Goal: Task Accomplishment & Management: Manage account settings

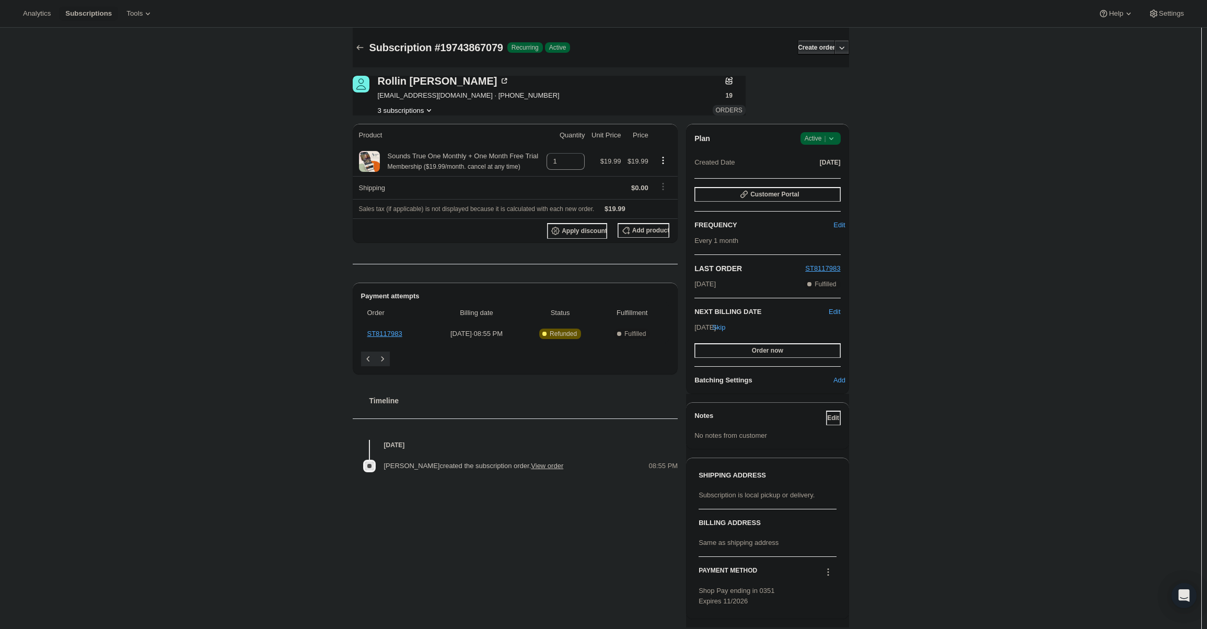
click at [835, 141] on icon at bounding box center [831, 138] width 10 height 10
click at [831, 172] on span "Cancel subscription" at bounding box center [823, 177] width 59 height 10
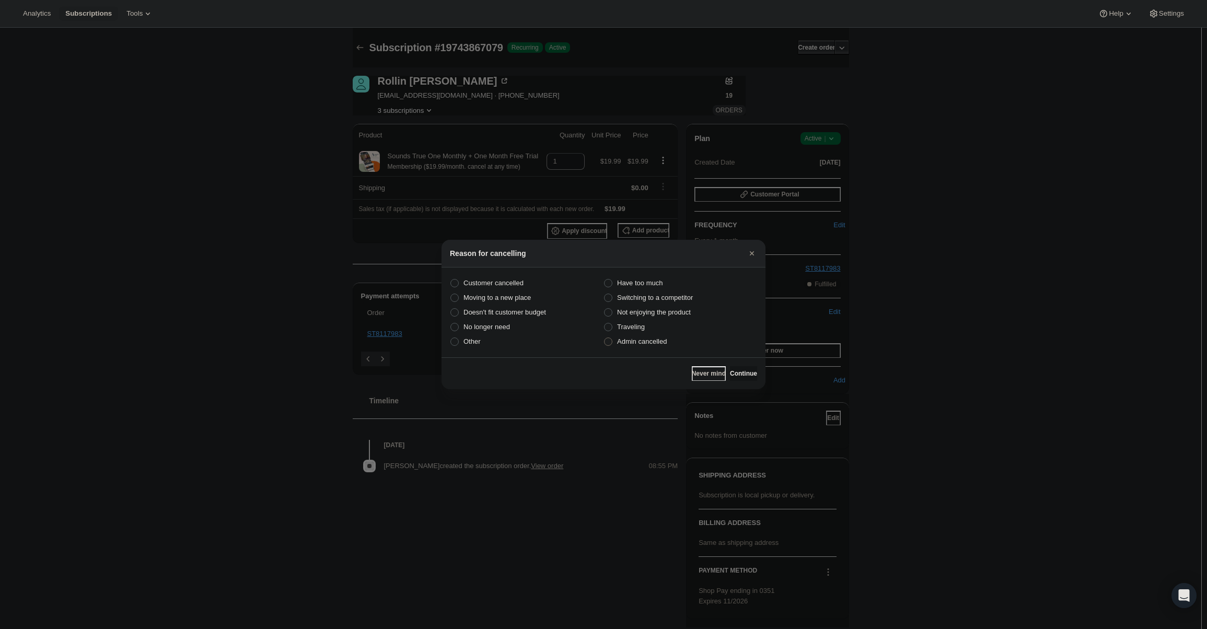
click at [669, 341] on label "Admin cancelled" at bounding box center [681, 341] width 154 height 15
click at [605, 338] on input "Admin cancelled" at bounding box center [604, 338] width 1 height 1
radio input "true"
click at [730, 371] on button "Continue" at bounding box center [743, 373] width 27 height 15
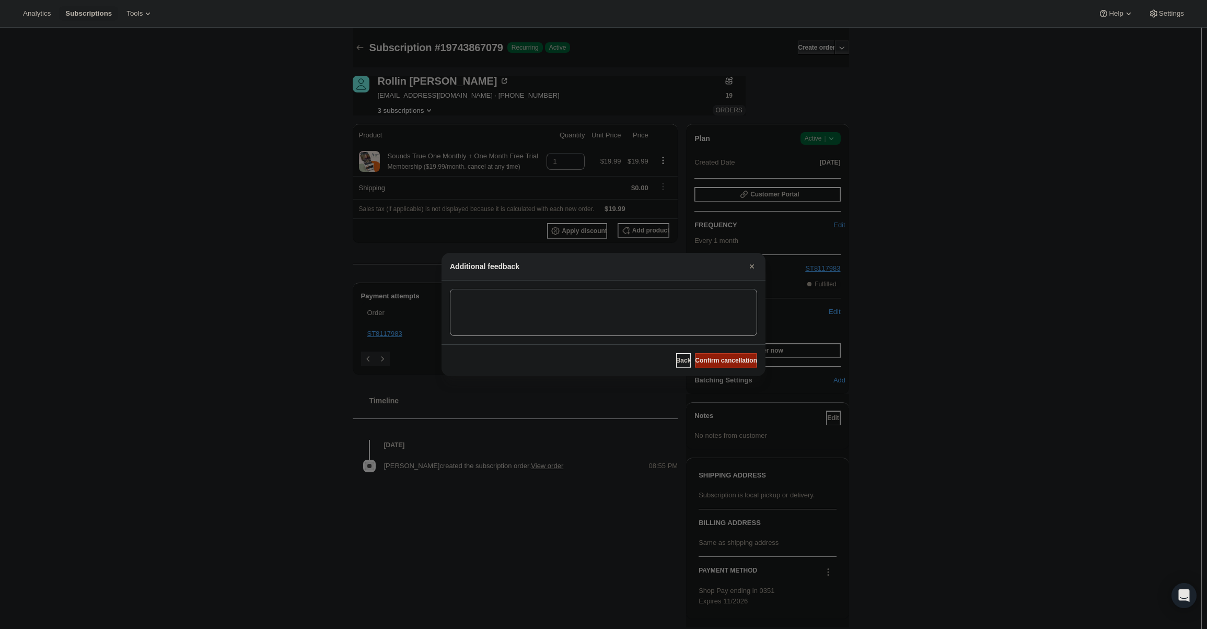
click at [725, 359] on span "Confirm cancellation" at bounding box center [726, 360] width 62 height 8
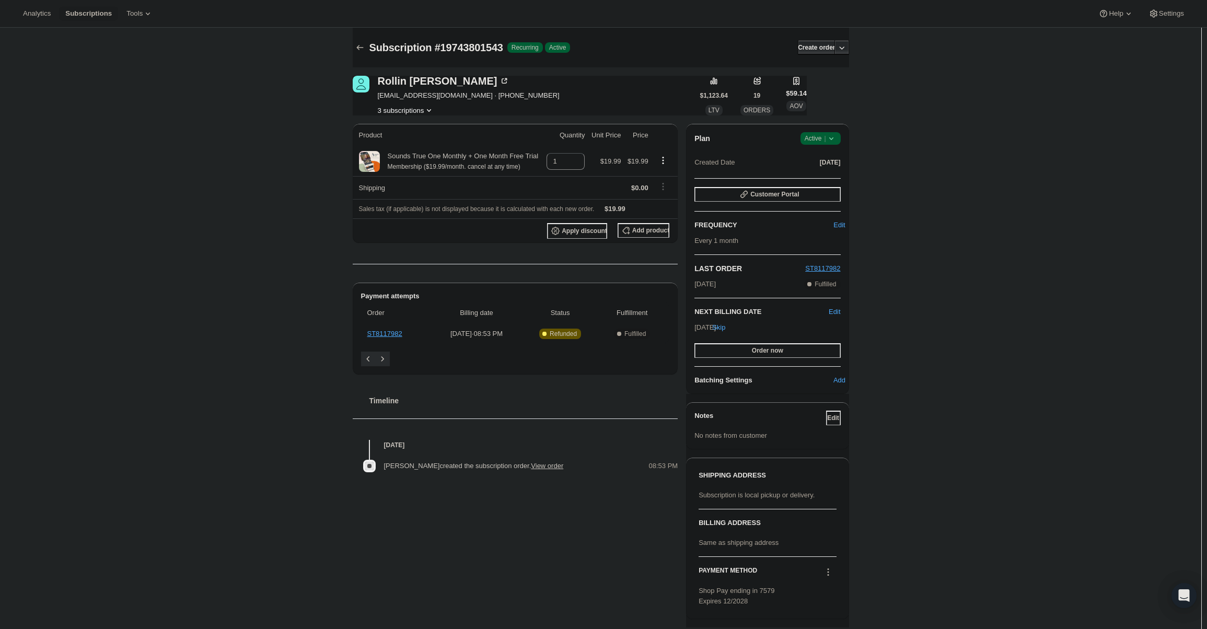
click at [837, 138] on icon at bounding box center [831, 138] width 10 height 10
click at [837, 172] on span "Cancel subscription" at bounding box center [823, 177] width 59 height 10
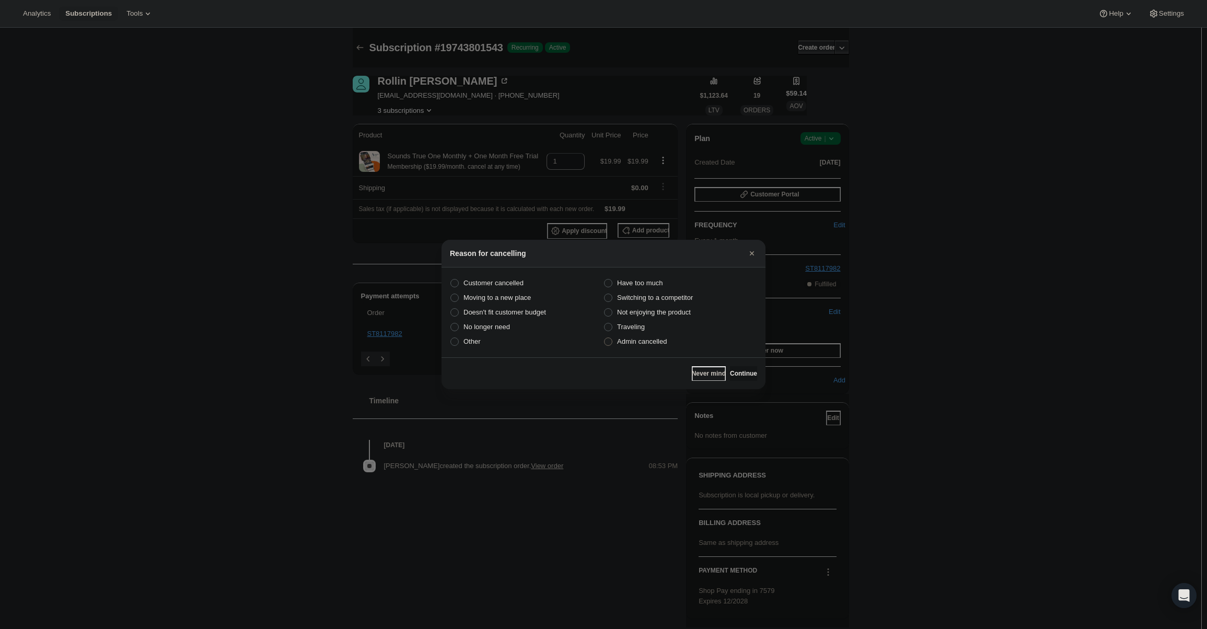
click at [639, 339] on span "Admin cancelled" at bounding box center [642, 342] width 50 height 8
click at [605, 338] on input "Admin cancelled" at bounding box center [604, 338] width 1 height 1
radio input "true"
drag, startPoint x: 738, startPoint y: 367, endPoint x: 739, endPoint y: 361, distance: 6.5
click at [739, 367] on button "Continue" at bounding box center [743, 373] width 27 height 15
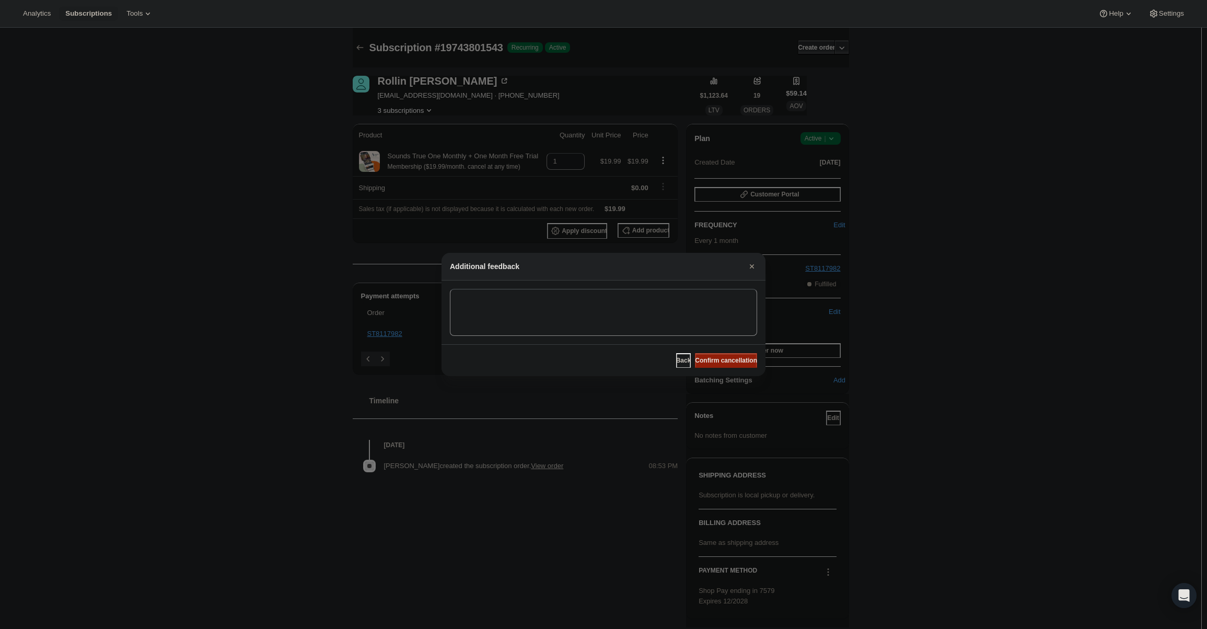
click at [738, 361] on span "Confirm cancellation" at bounding box center [726, 360] width 62 height 8
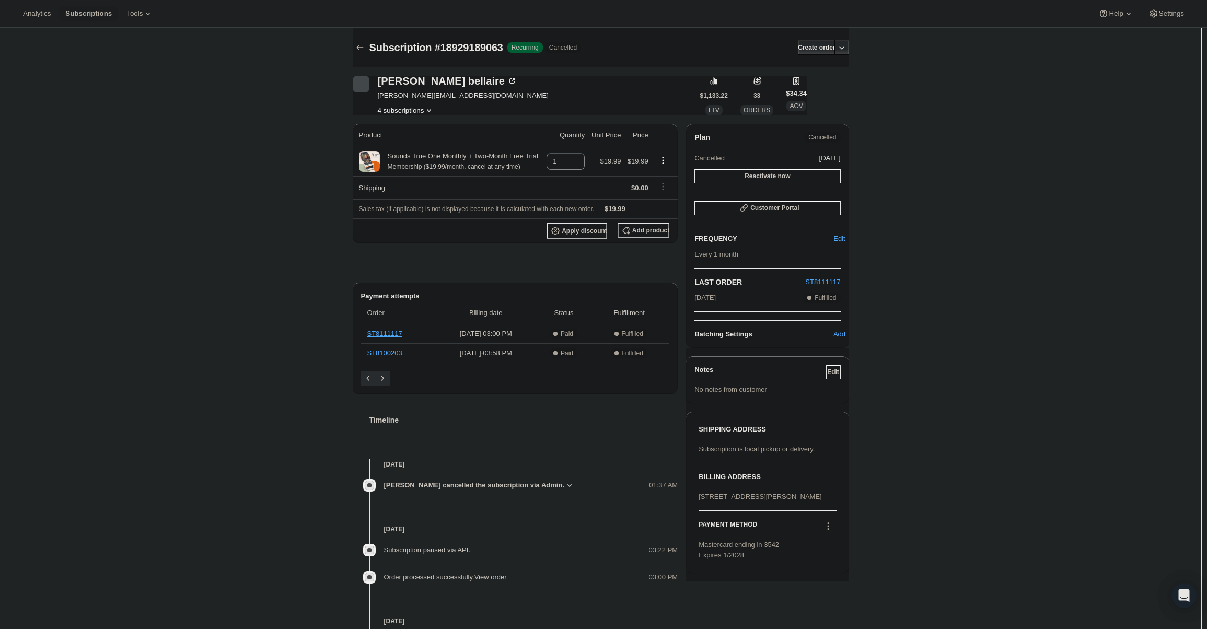
click at [419, 105] on div "alison bellaire alisonbellaire@outlook.com 4 subscriptions" at bounding box center [463, 96] width 171 height 40
click at [419, 109] on button "4 subscriptions" at bounding box center [406, 110] width 57 height 10
click at [422, 149] on span "14742421703" at bounding box center [409, 148] width 73 height 10
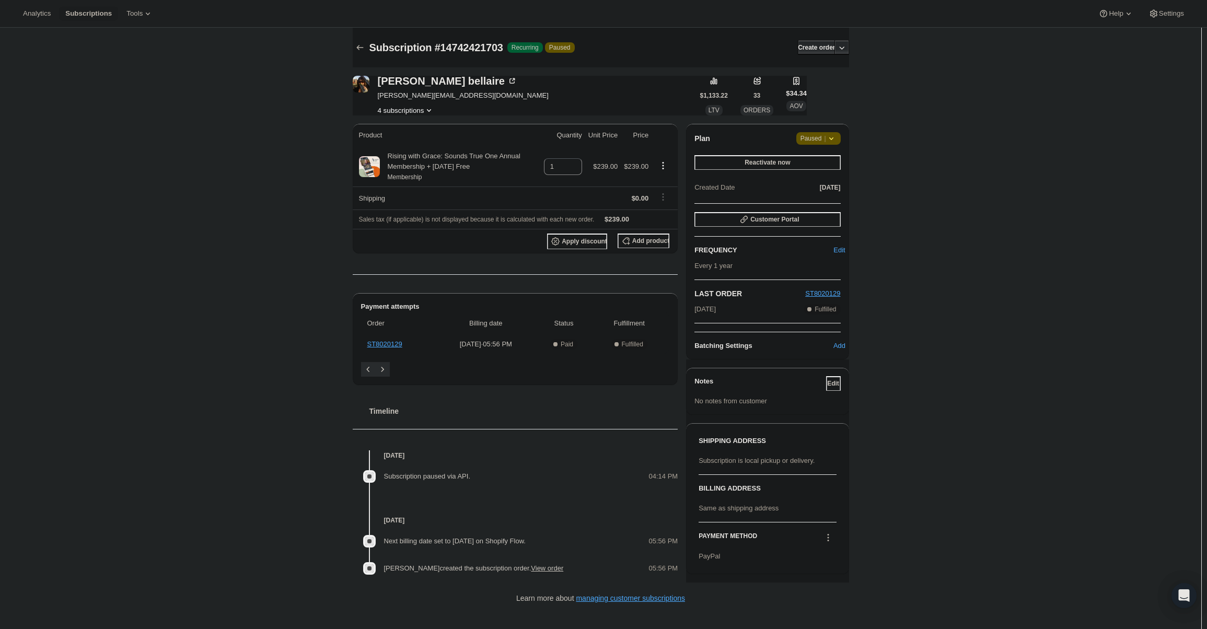
click at [416, 104] on div "alison bellaire alisonbellaire@outlook.com 4 subscriptions" at bounding box center [463, 96] width 171 height 40
click at [362, 90] on img "alison bellaire" at bounding box center [361, 84] width 17 height 17
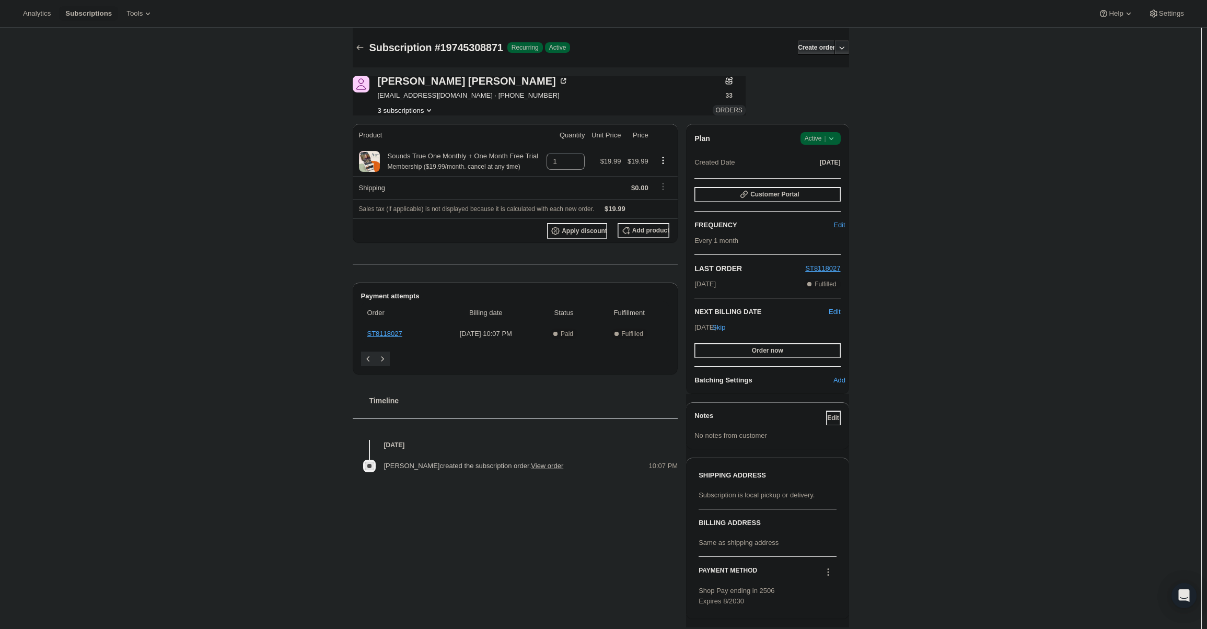
click at [825, 138] on span "Active |" at bounding box center [821, 138] width 32 height 10
click at [820, 174] on span "Cancel subscription" at bounding box center [823, 177] width 59 height 8
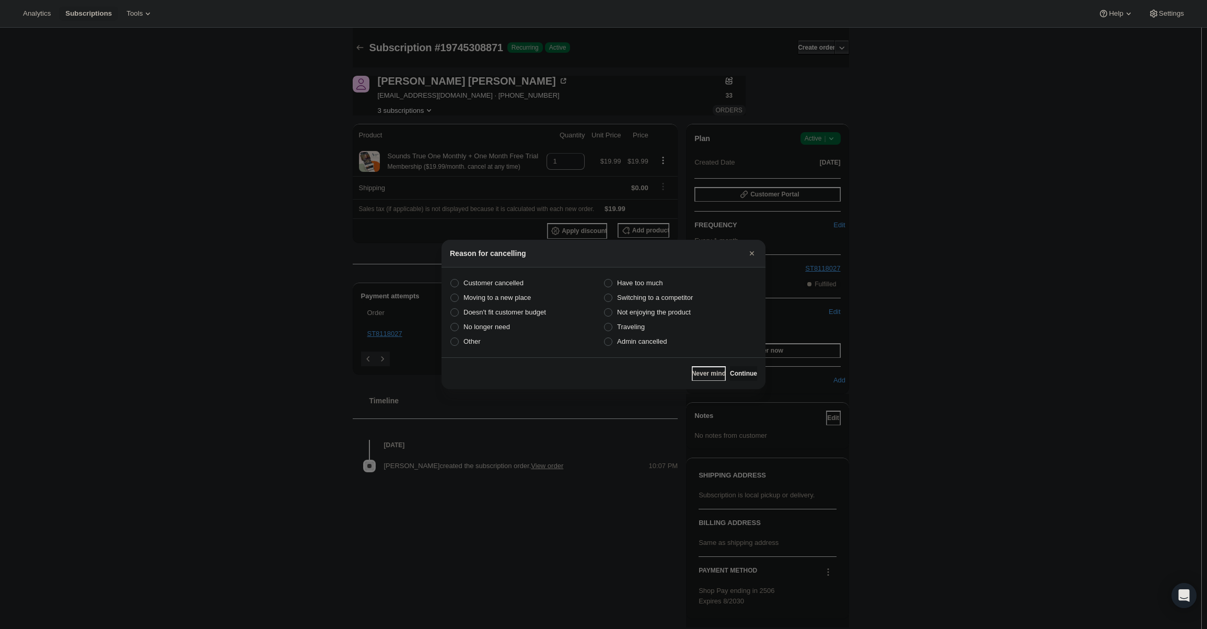
click at [640, 354] on section "Customer cancelled Have too much Moving to a new place Switching to a competito…" at bounding box center [604, 313] width 324 height 90
click at [650, 341] on span "Admin cancelled" at bounding box center [642, 342] width 50 height 8
click at [605, 338] on input "Admin cancelled" at bounding box center [604, 338] width 1 height 1
radio input "true"
drag, startPoint x: 718, startPoint y: 368, endPoint x: 726, endPoint y: 371, distance: 8.1
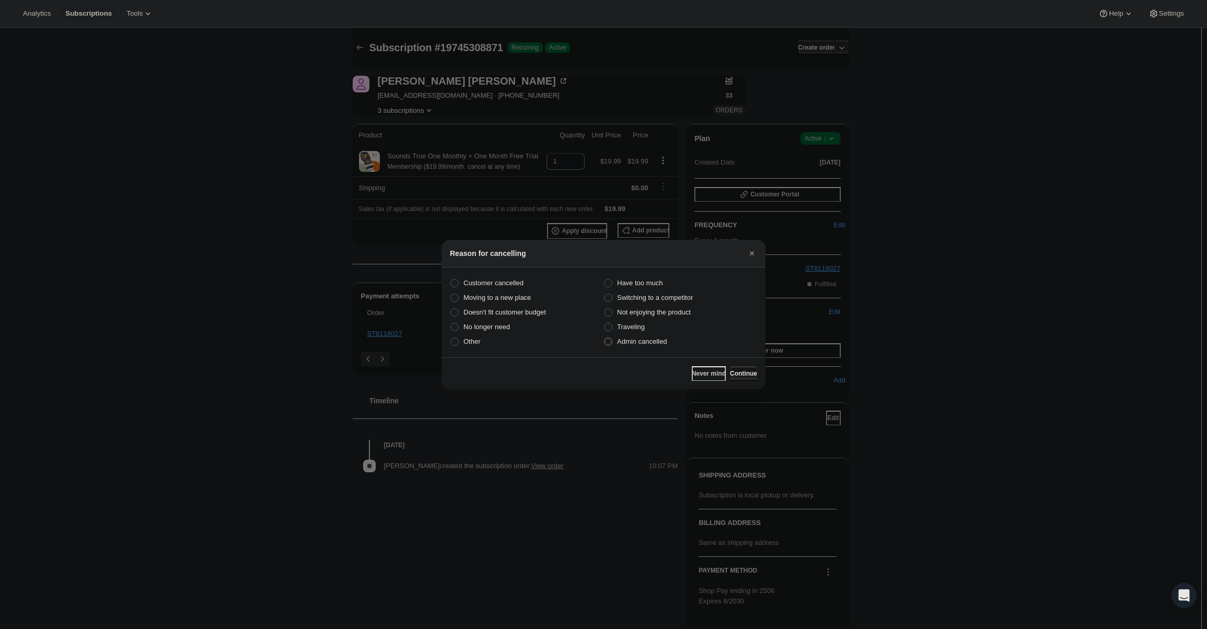
click at [724, 371] on div "Never mind Continue" at bounding box center [724, 373] width 65 height 15
click at [730, 371] on span "Continue" at bounding box center [743, 373] width 27 height 8
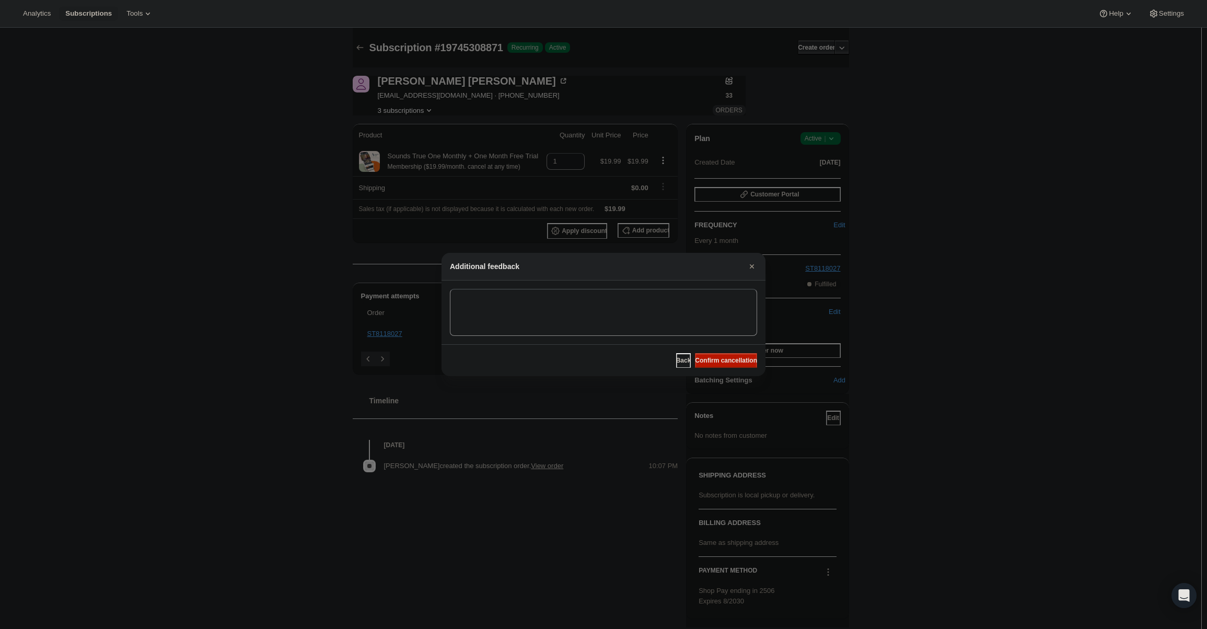
click at [733, 368] on div "Back Confirm cancellation" at bounding box center [604, 360] width 324 height 32
click at [736, 362] on span "Confirm cancellation" at bounding box center [726, 360] width 62 height 8
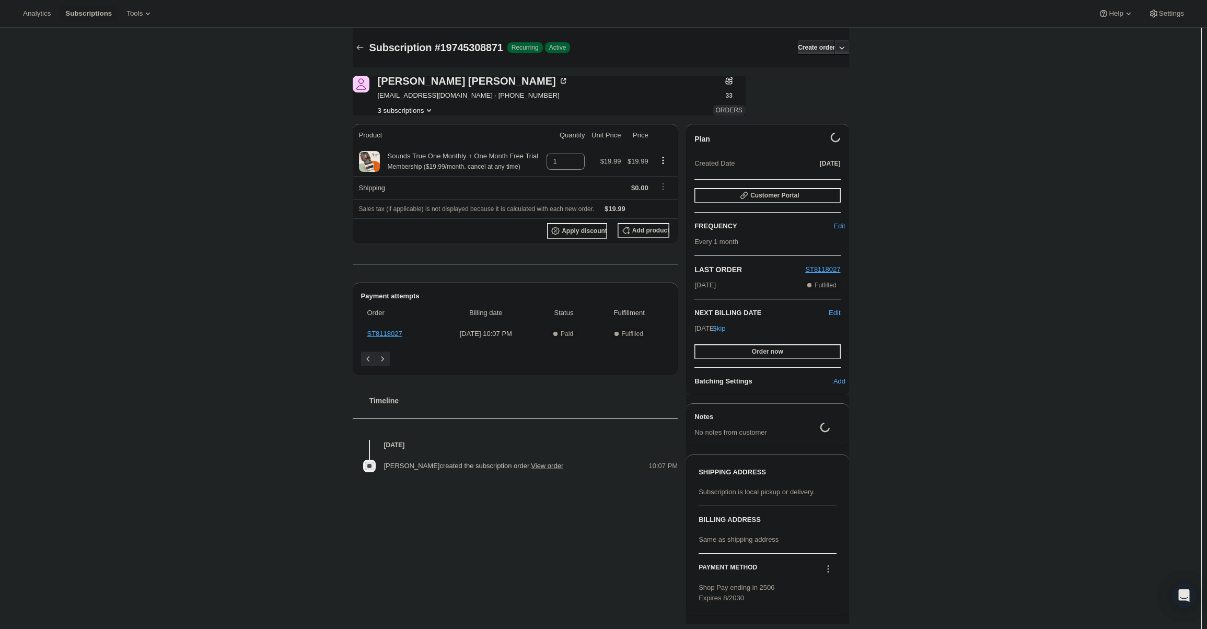
click at [410, 113] on button "3 subscriptions" at bounding box center [406, 110] width 57 height 10
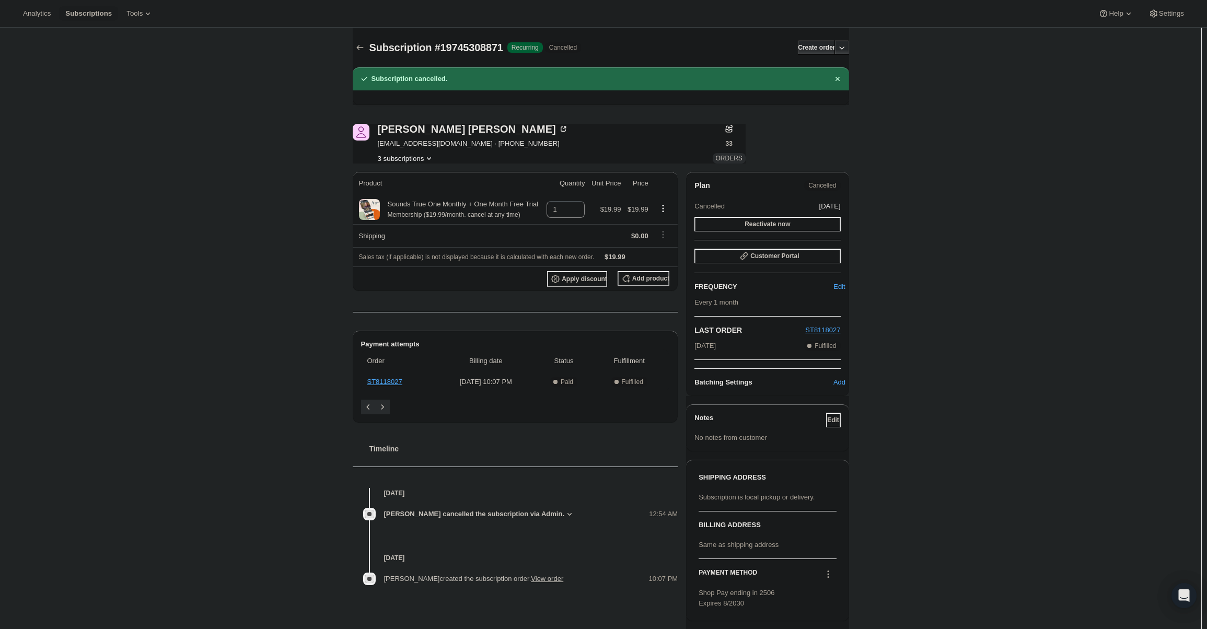
click at [410, 155] on button "3 subscriptions" at bounding box center [406, 158] width 57 height 10
click at [422, 172] on button "19683770567" at bounding box center [408, 177] width 79 height 17
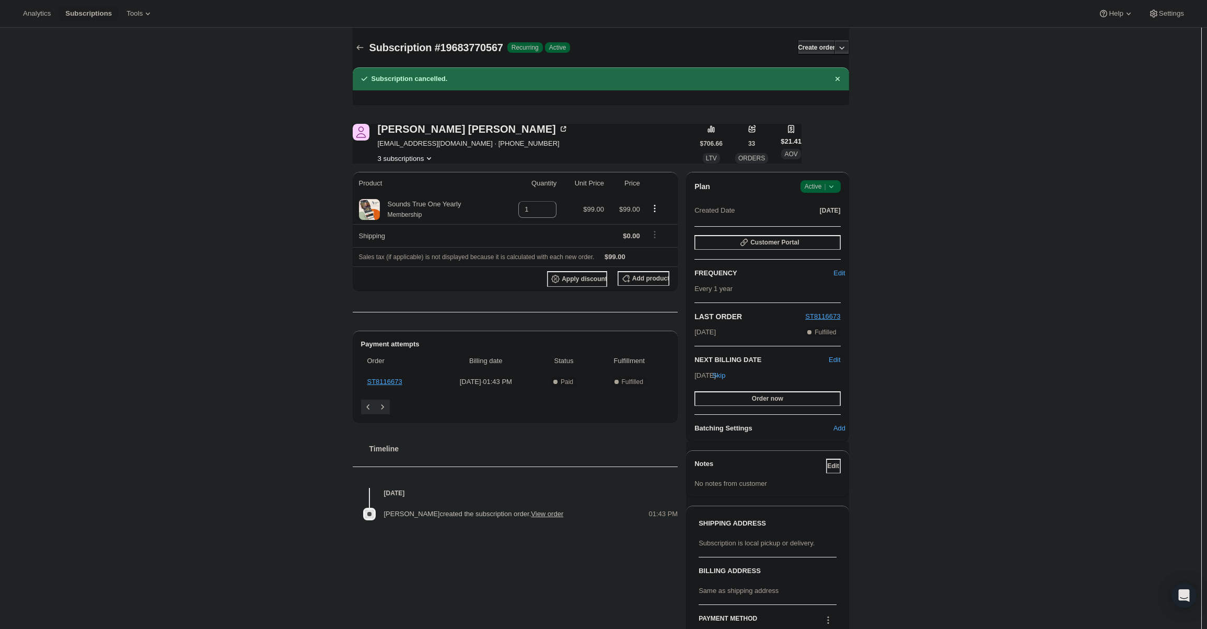
click at [410, 156] on button "3 subscriptions" at bounding box center [406, 158] width 57 height 10
click at [414, 209] on span "9034006727" at bounding box center [409, 214] width 73 height 10
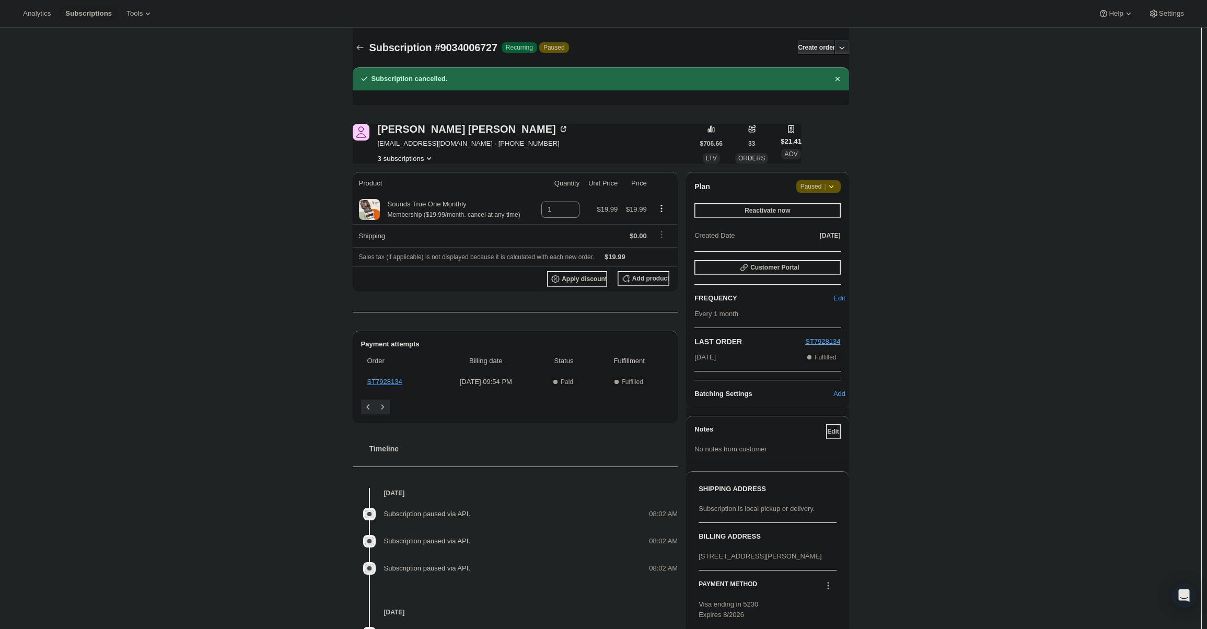
click at [808, 190] on span "Paused |" at bounding box center [819, 186] width 36 height 10
click at [806, 213] on button "Cancel subscription" at bounding box center [822, 207] width 65 height 17
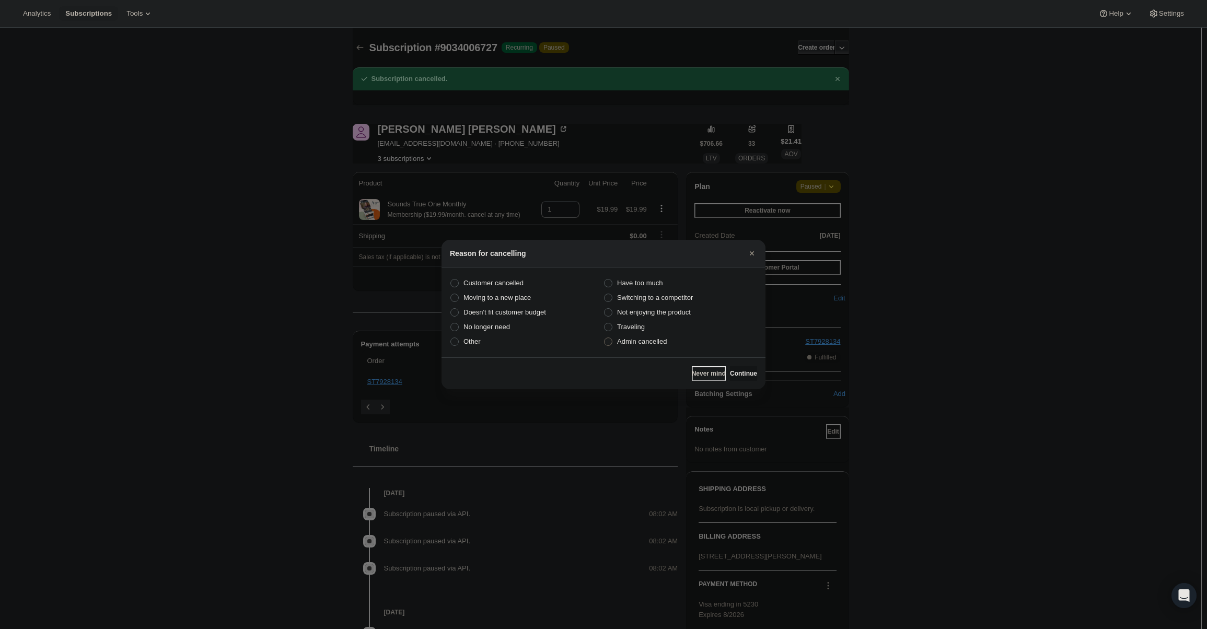
click at [662, 341] on span "Admin cancelled" at bounding box center [642, 342] width 50 height 8
click at [605, 338] on input "Admin cancelled" at bounding box center [604, 338] width 1 height 1
radio input "true"
click at [738, 369] on button "Continue" at bounding box center [743, 373] width 27 height 15
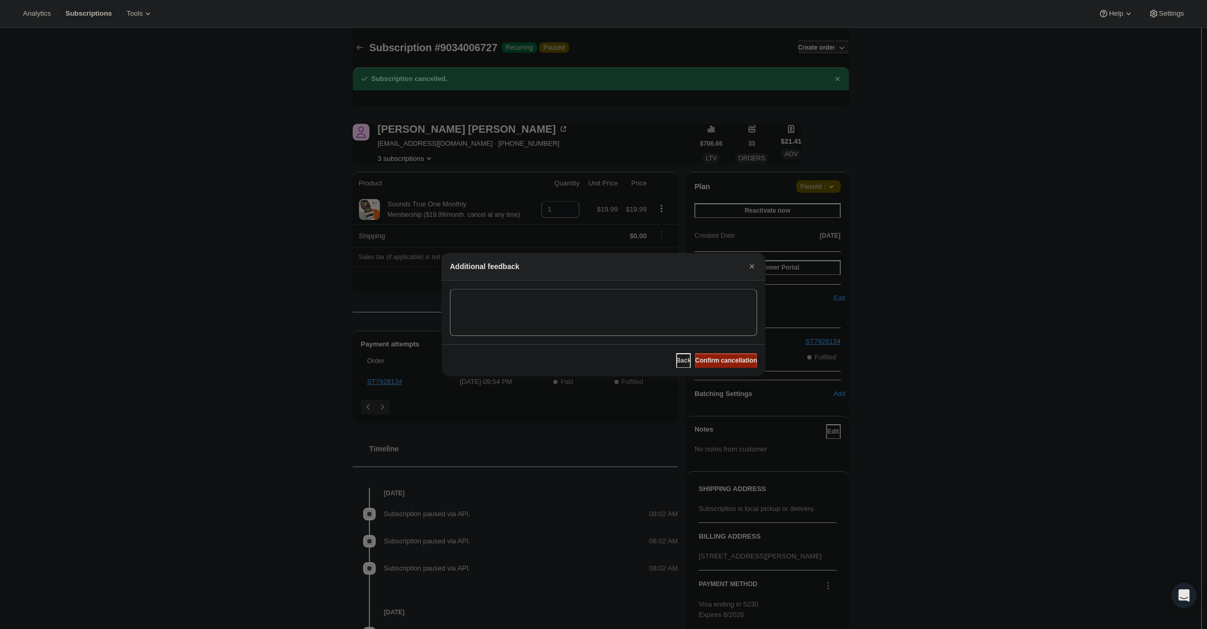
click at [735, 363] on span "Confirm cancellation" at bounding box center [726, 360] width 62 height 8
